Goal: Find contact information: Find contact information

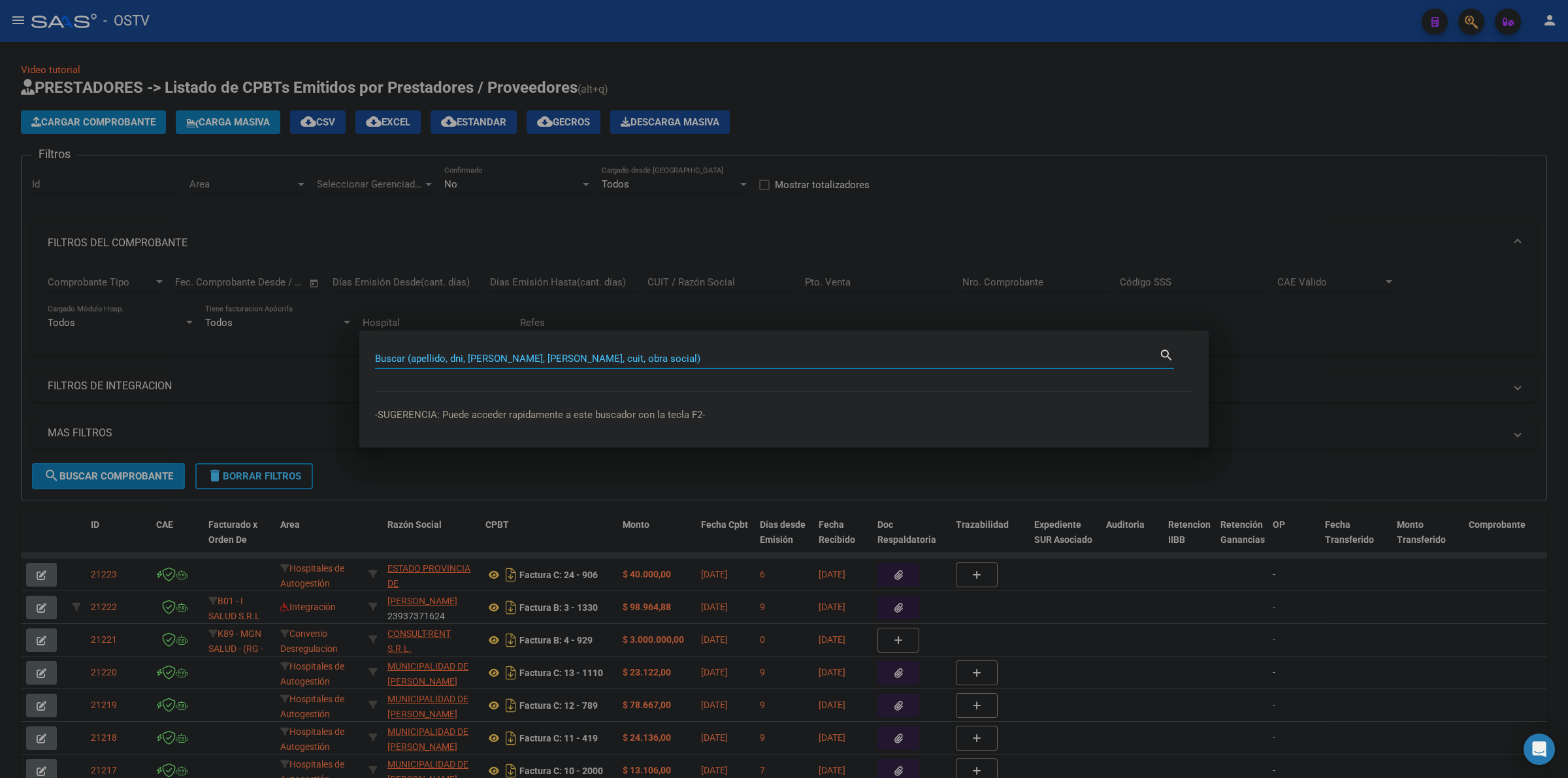
click at [625, 349] on div "Buscar (apellido, dni, [PERSON_NAME], [PERSON_NAME], cuit, obra social)" at bounding box center [768, 359] width 784 height 19
click at [624, 352] on input "Buscar (apellido, dni, [PERSON_NAME], [PERSON_NAME], cuit, obra social)" at bounding box center [768, 358] width 784 height 11
click at [878, 102] on div at bounding box center [784, 389] width 1568 height 778
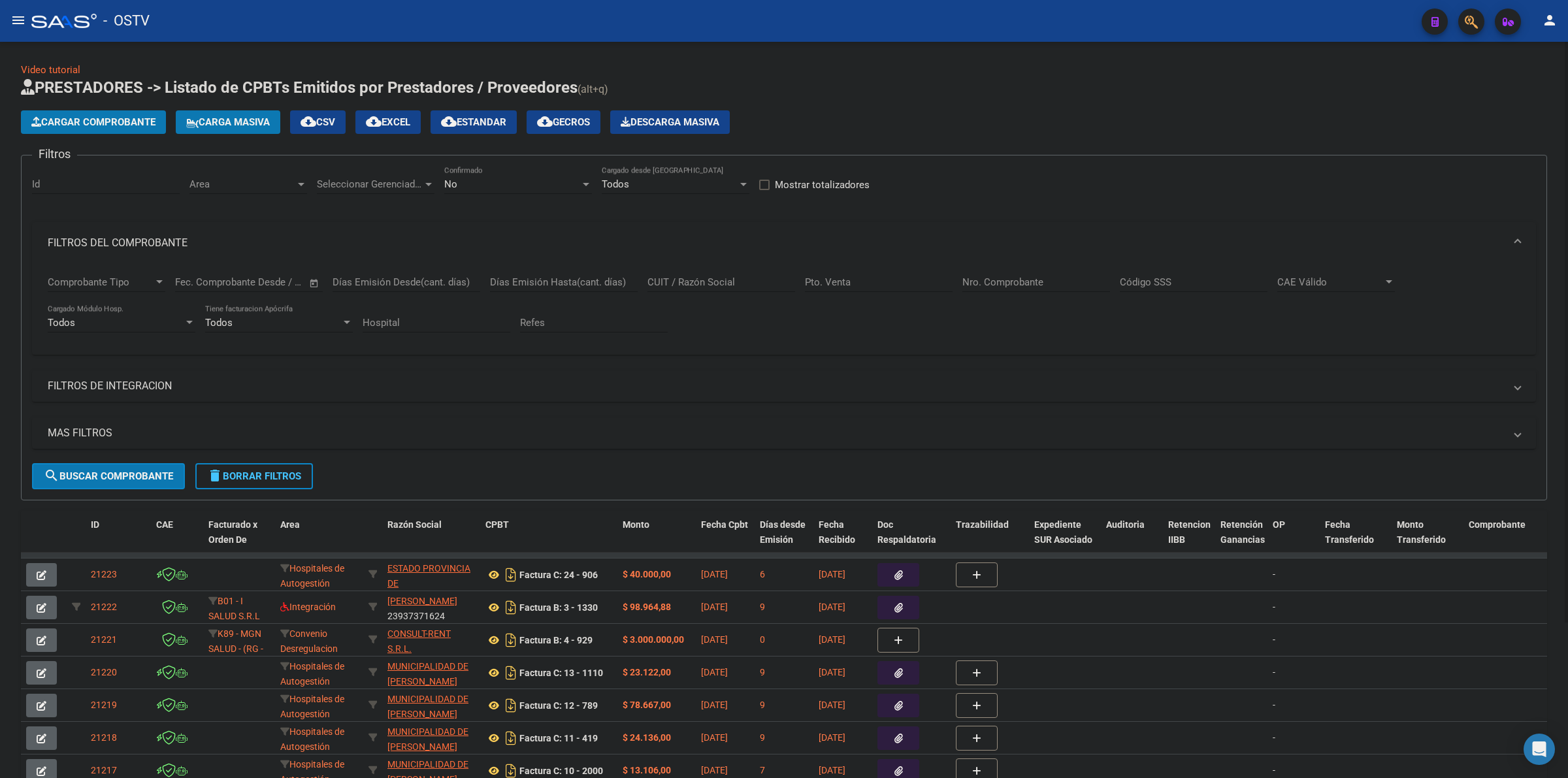
click at [860, 107] on app-list-header "PRESTADORES -> Listado de CPBTs Emitidos por Prestadores / Proveedores (alt+q) …" at bounding box center [784, 288] width 1527 height 423
click at [864, 67] on div "Video tutorial PRESTADORES -> Listado de CPBTs Emitidos por Prestadores / Prove…" at bounding box center [784, 493] width 1527 height 860
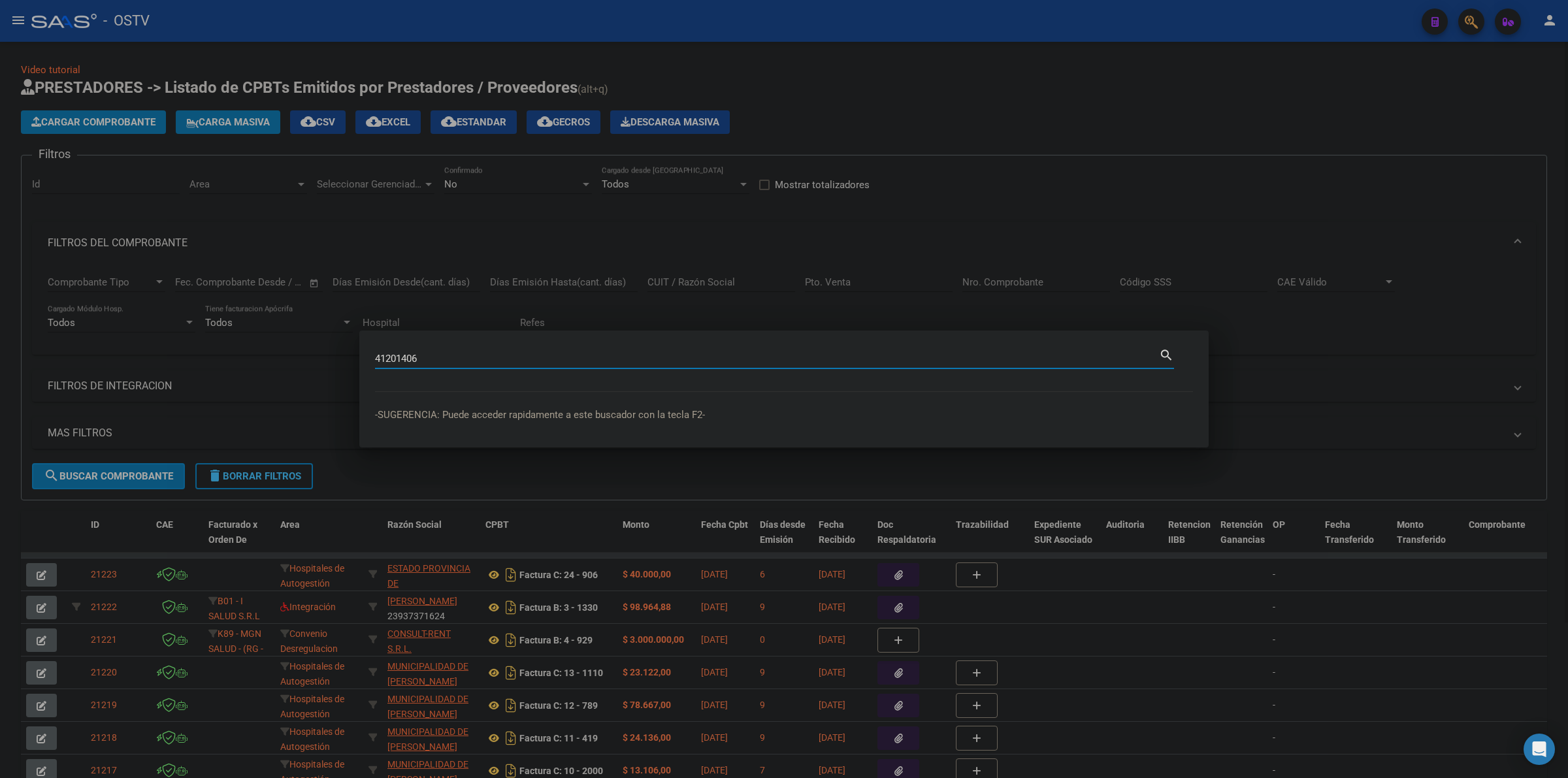
type input "41201406"
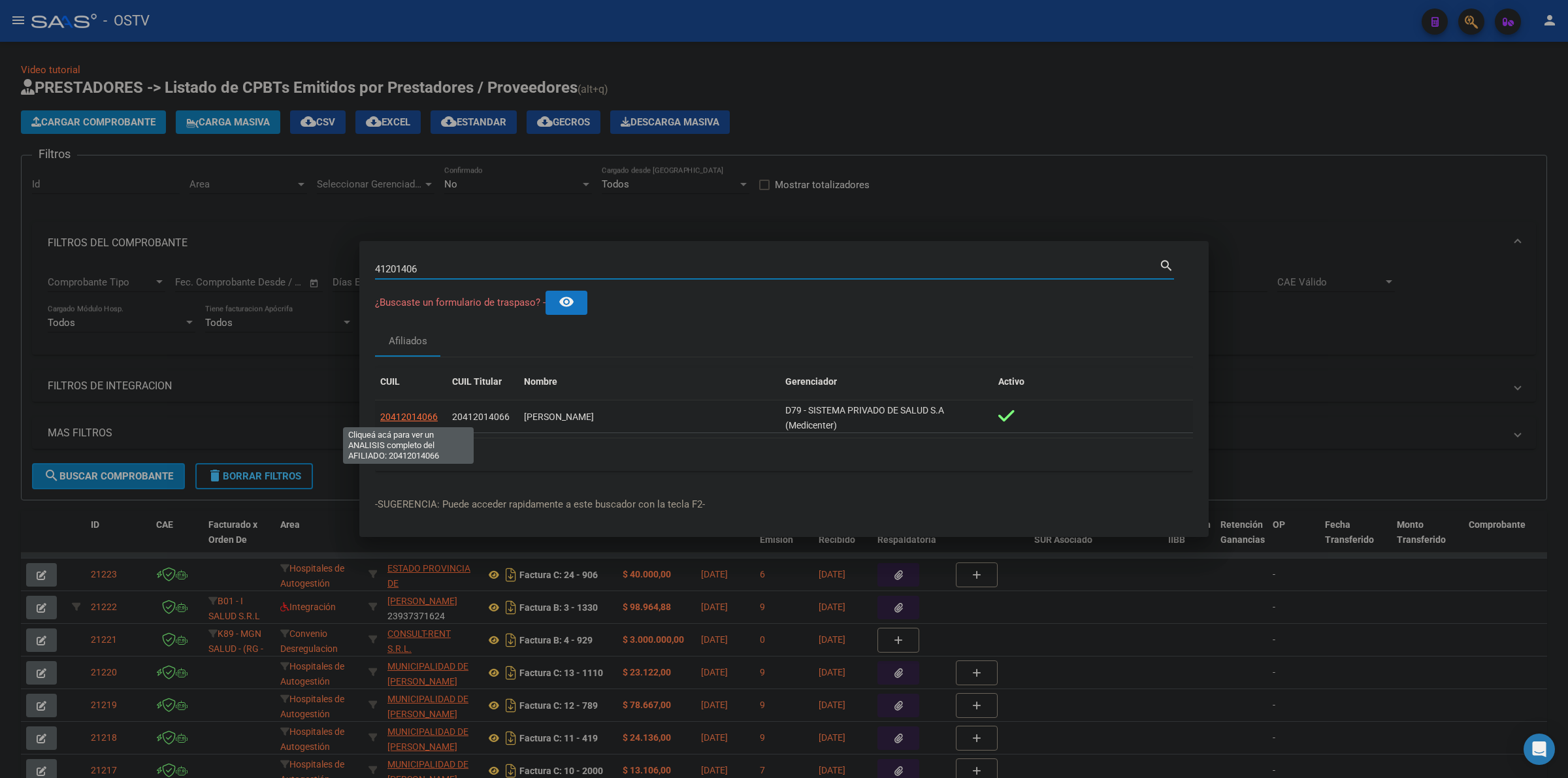
click at [419, 418] on span "20412014066" at bounding box center [408, 417] width 57 height 11
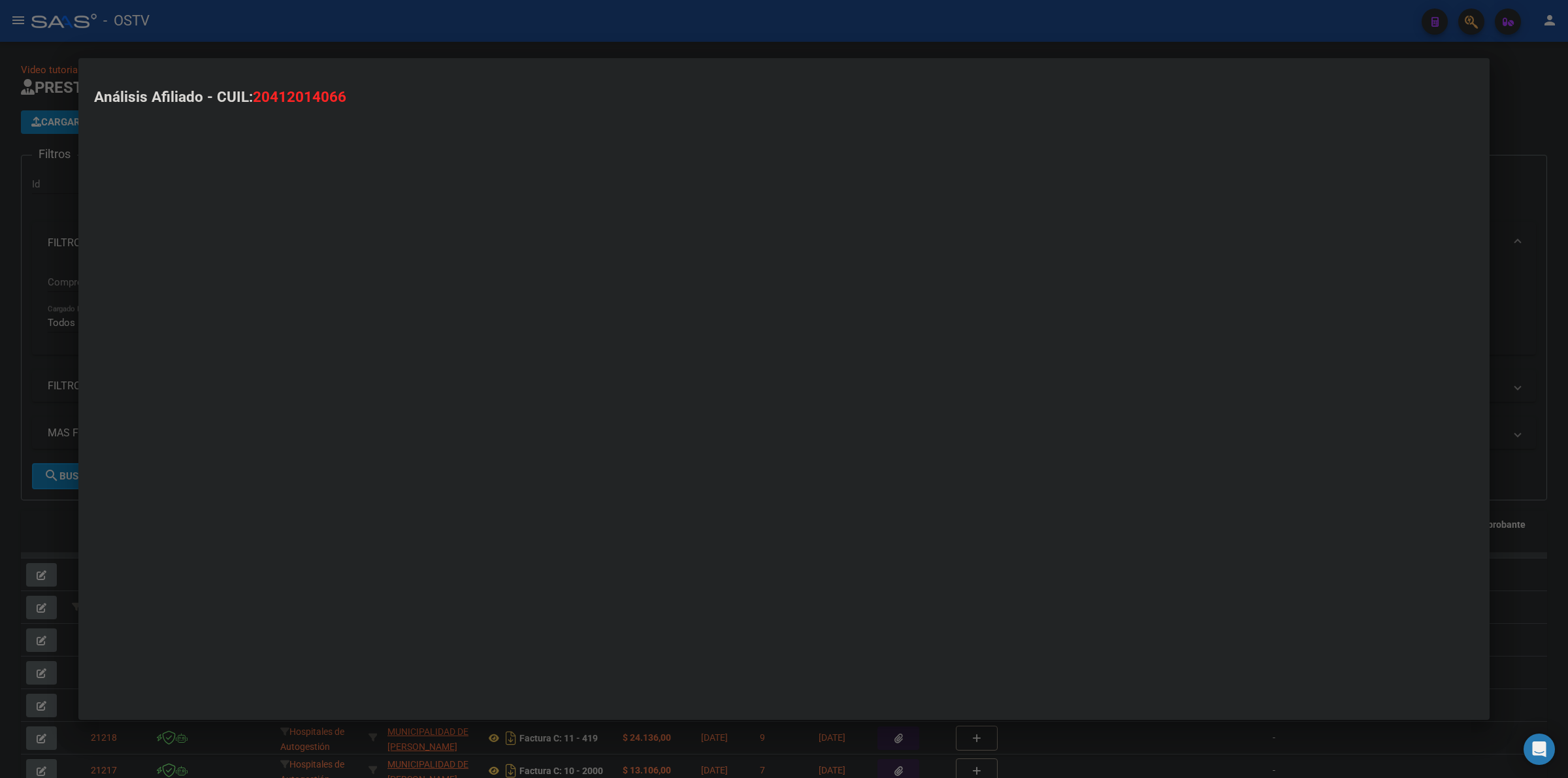
type textarea "20412014066"
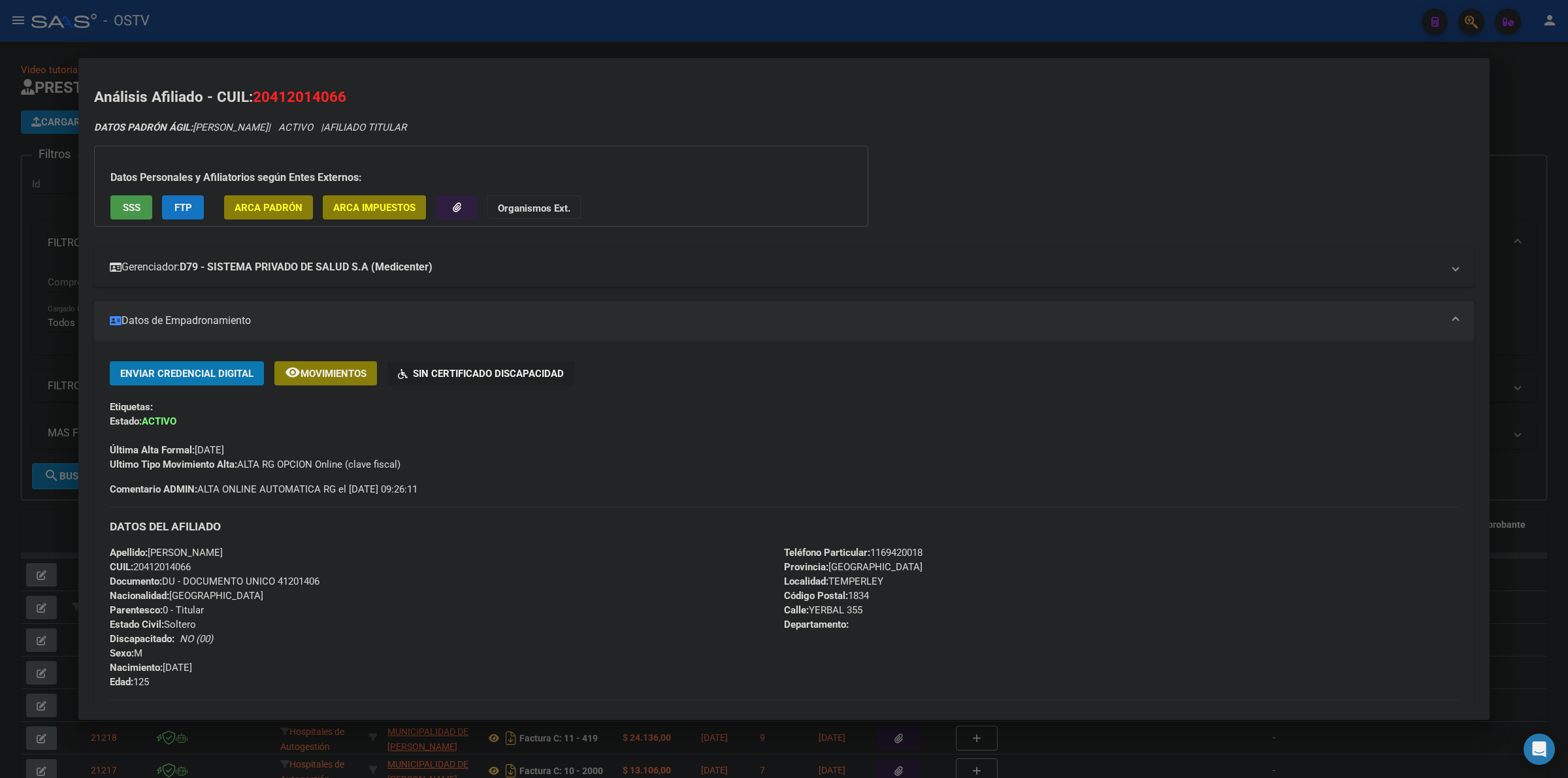
click at [585, 273] on mat-panel-title "Gerenciador: D79 - SISTEMA PRIVADO DE SALUD S.A (Medicenter)" at bounding box center [777, 267] width 1333 height 16
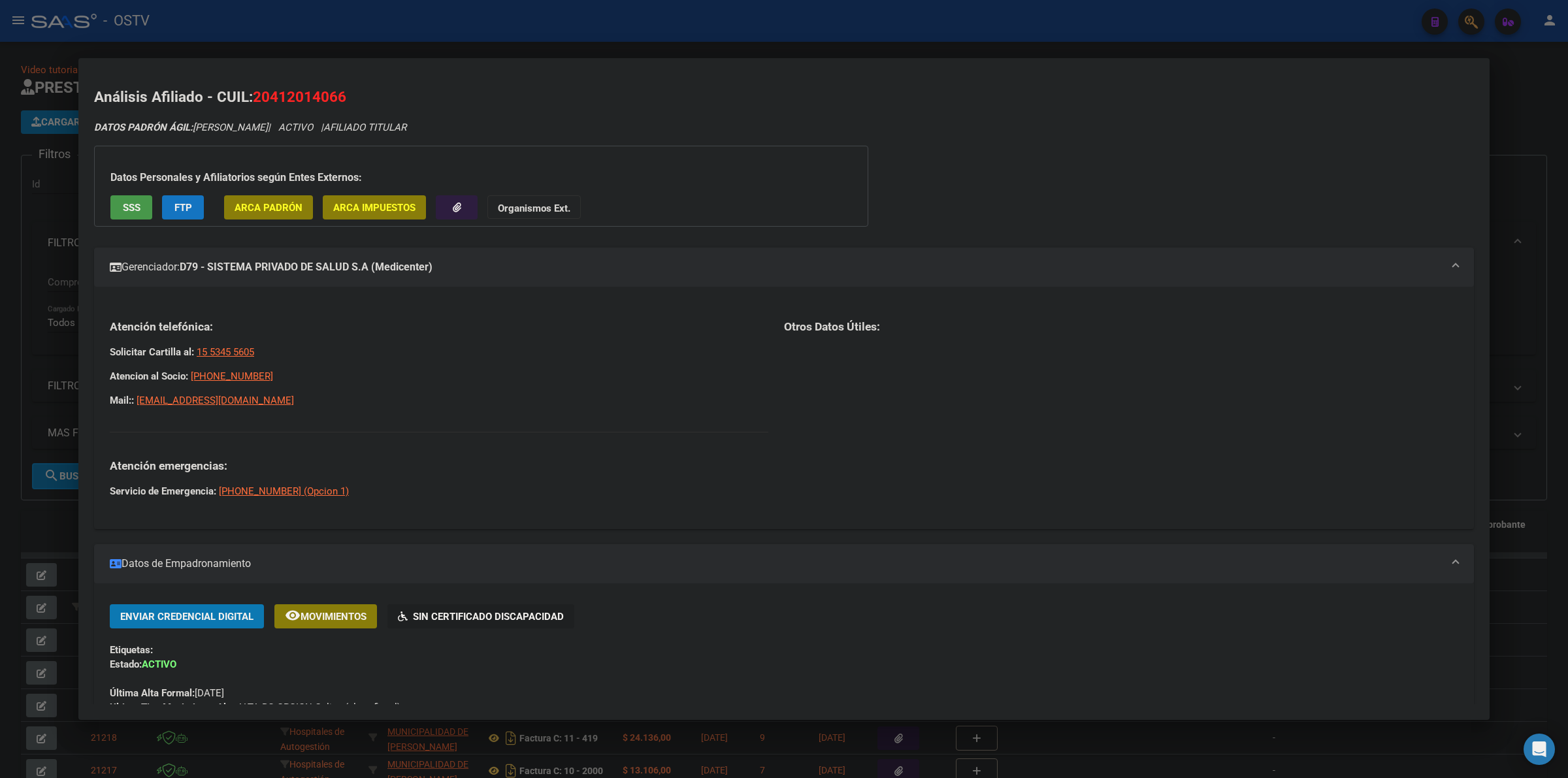
click at [582, 400] on p "Mail:: [EMAIL_ADDRESS][DOMAIN_NAME]" at bounding box center [439, 400] width 658 height 14
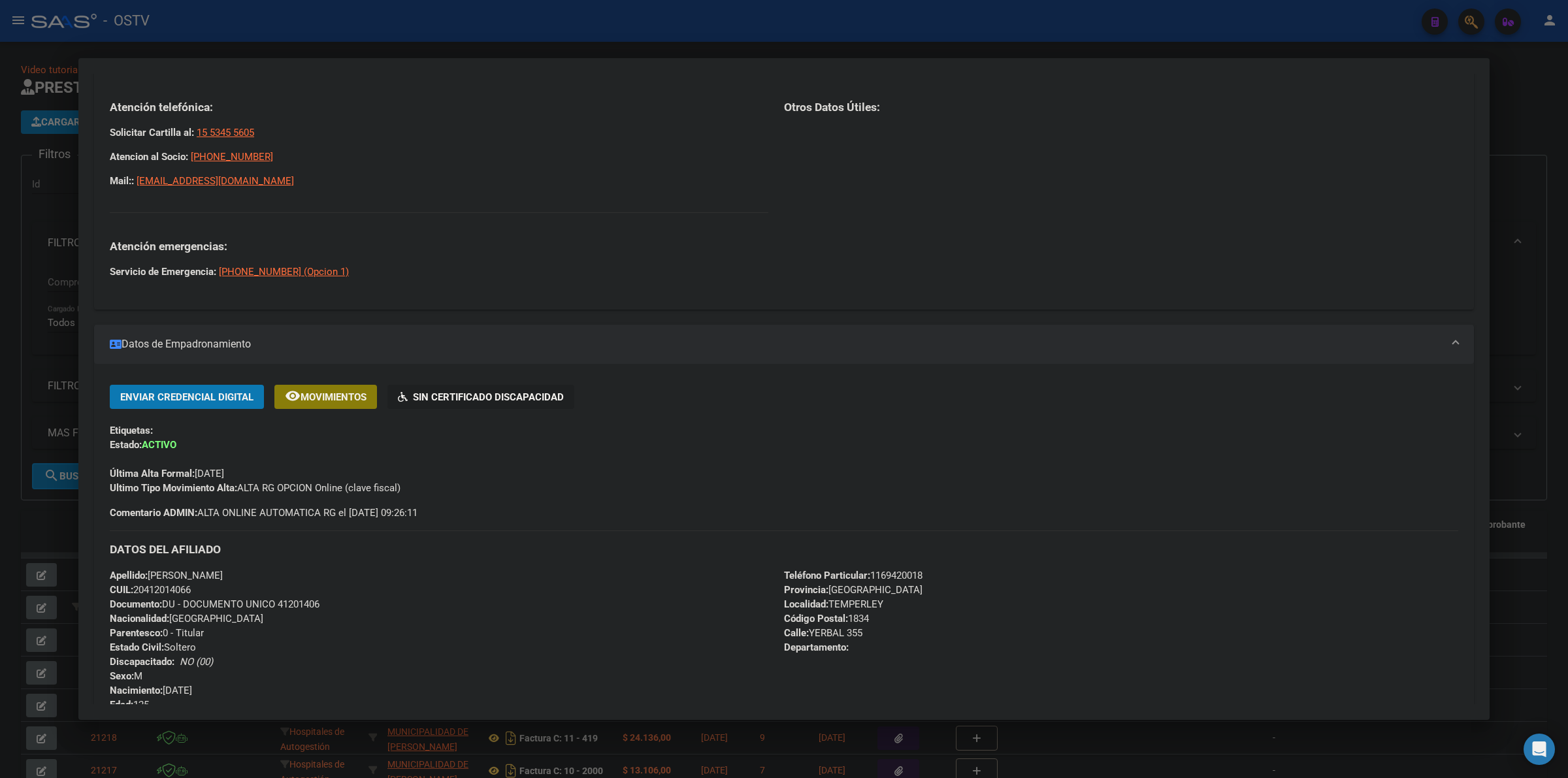
scroll to position [82, 0]
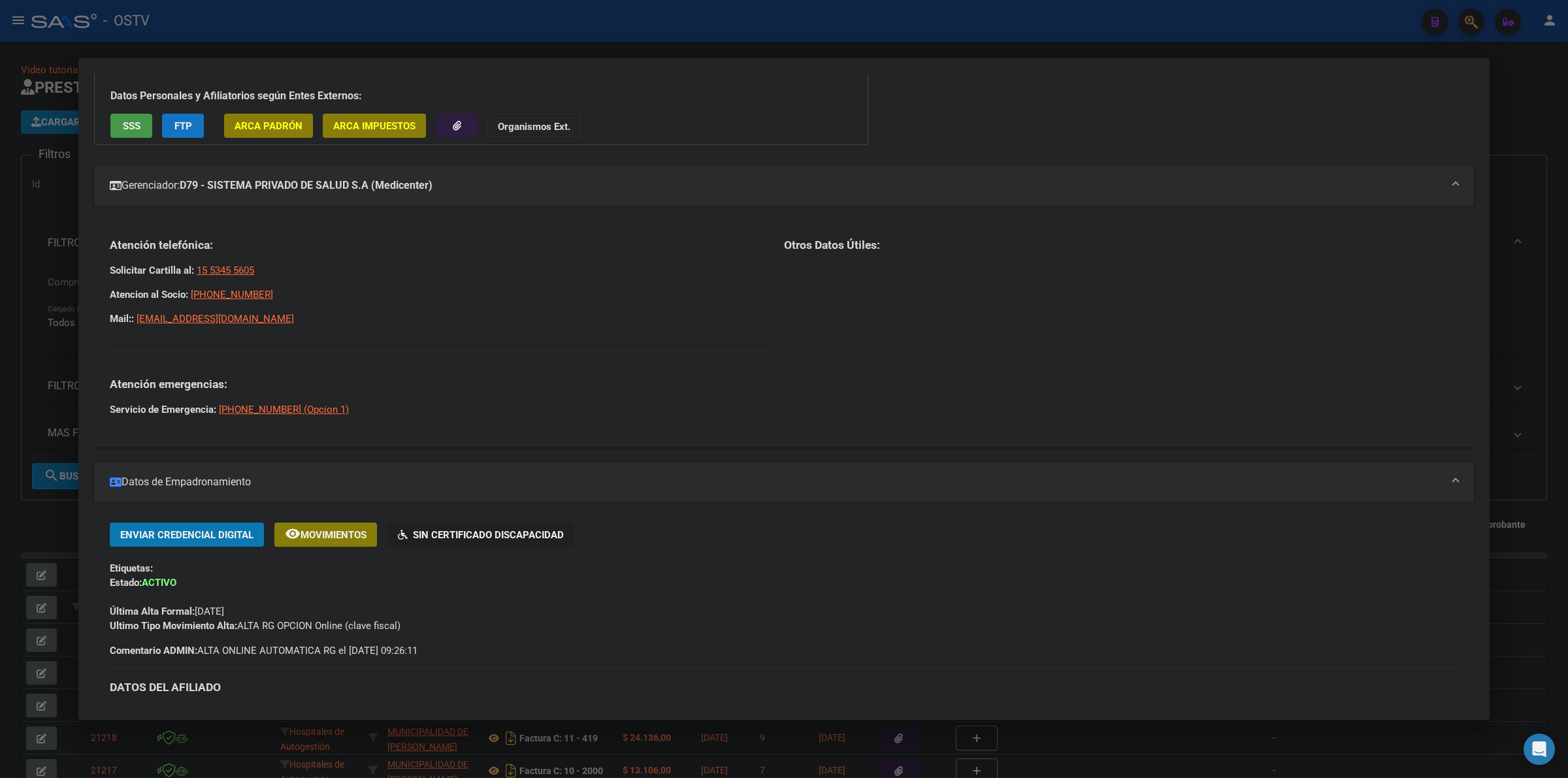
click at [488, 317] on p "Mail:: [EMAIL_ADDRESS][DOMAIN_NAME]" at bounding box center [439, 319] width 658 height 14
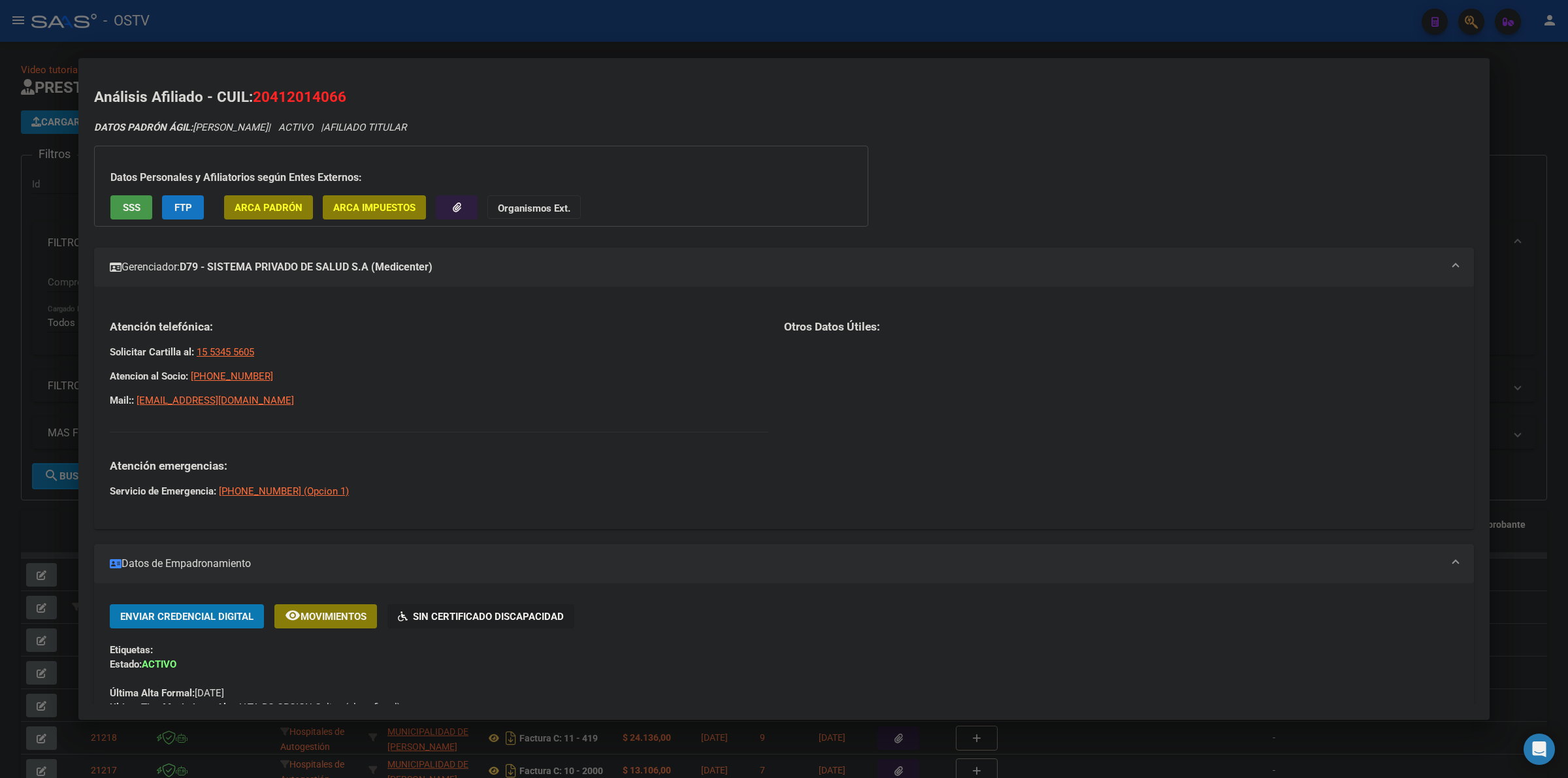
scroll to position [55, 0]
